Goal: Find contact information: Find contact information

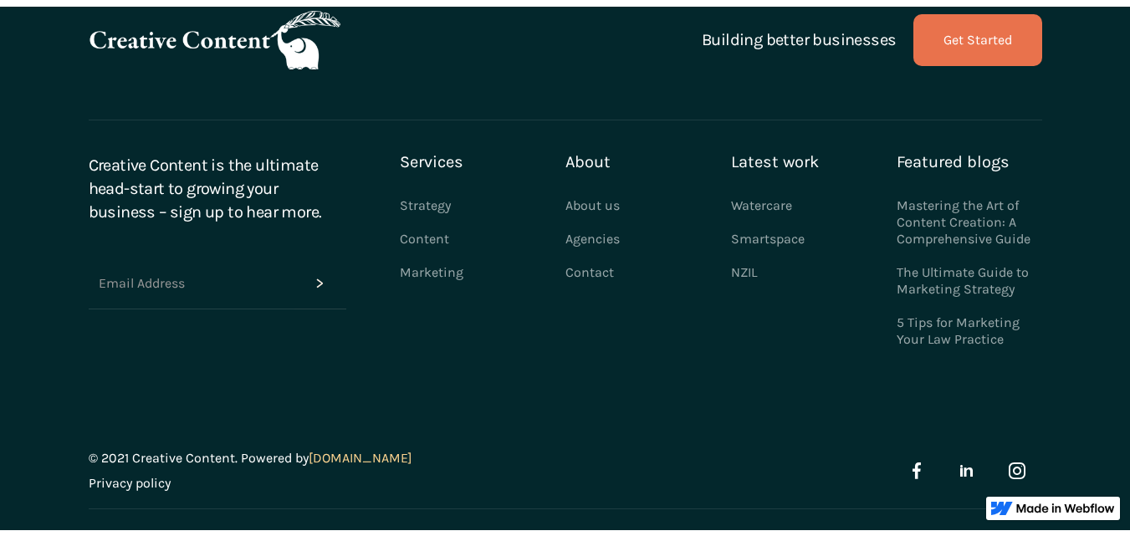
scroll to position [4474, 0]
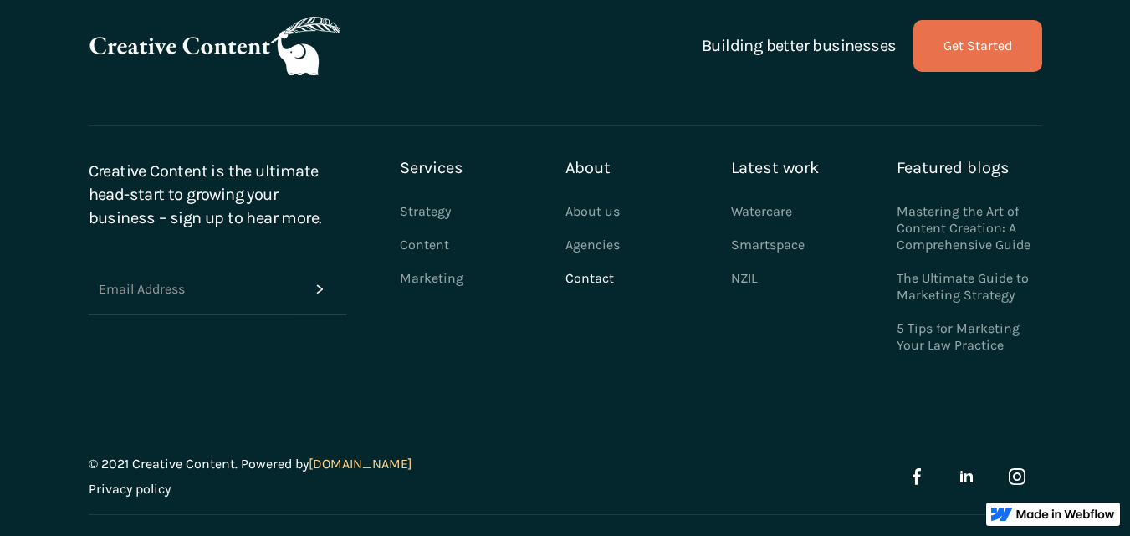
click at [570, 262] on link "Contact" at bounding box center [589, 278] width 48 height 33
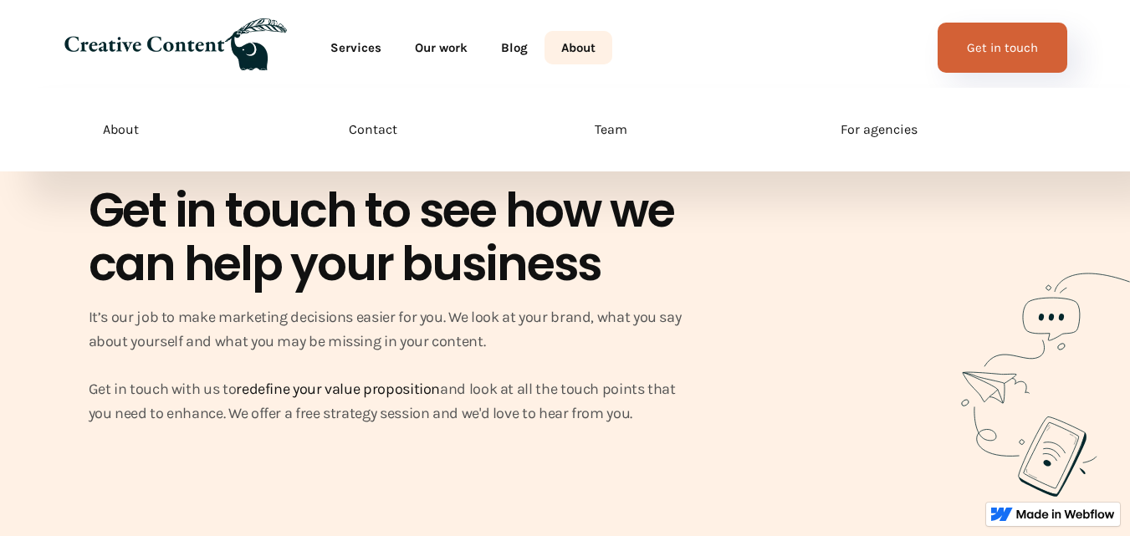
click at [577, 48] on link "About" at bounding box center [578, 47] width 68 height 33
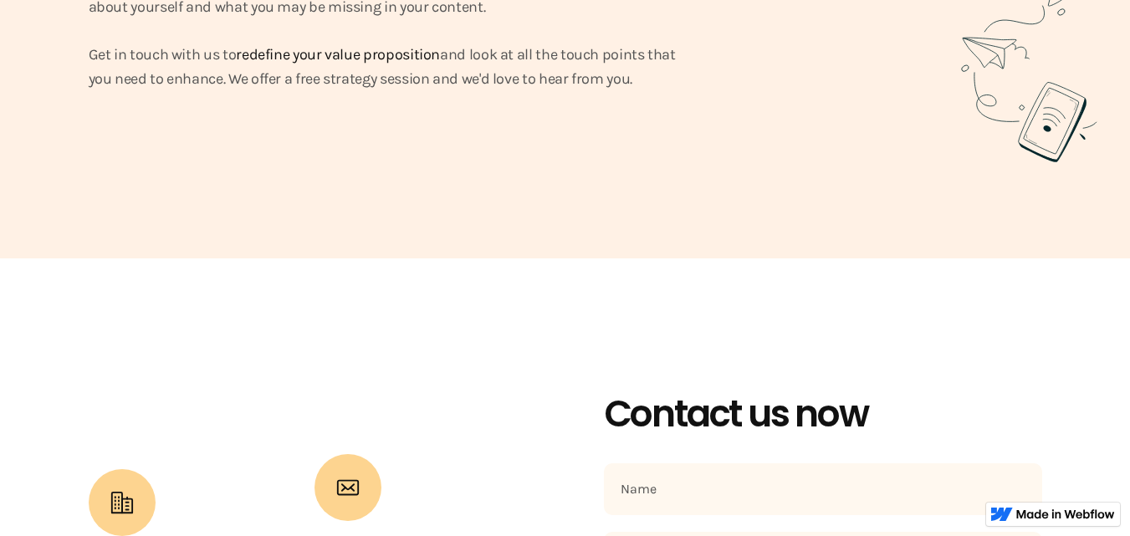
scroll to position [669, 0]
